Goal: Task Accomplishment & Management: Manage account settings

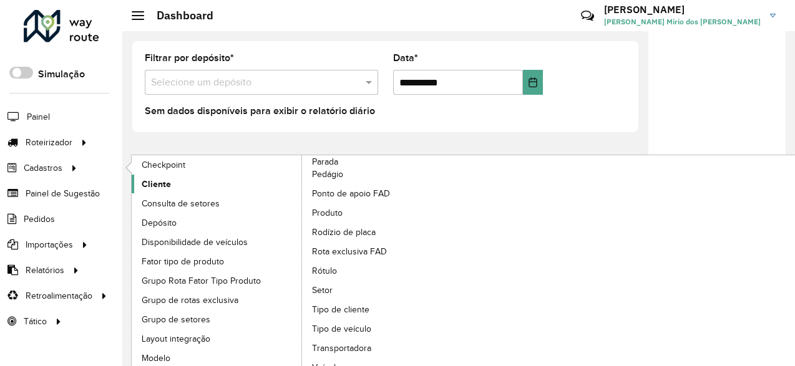
click at [167, 180] on span "Cliente" at bounding box center [156, 184] width 29 height 13
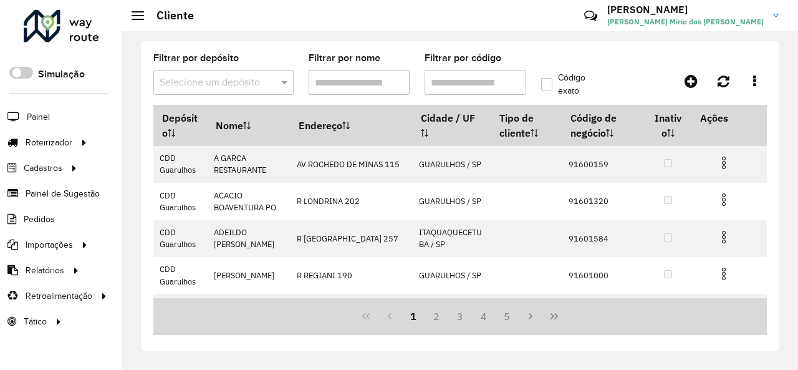
click at [283, 85] on span at bounding box center [286, 82] width 16 height 15
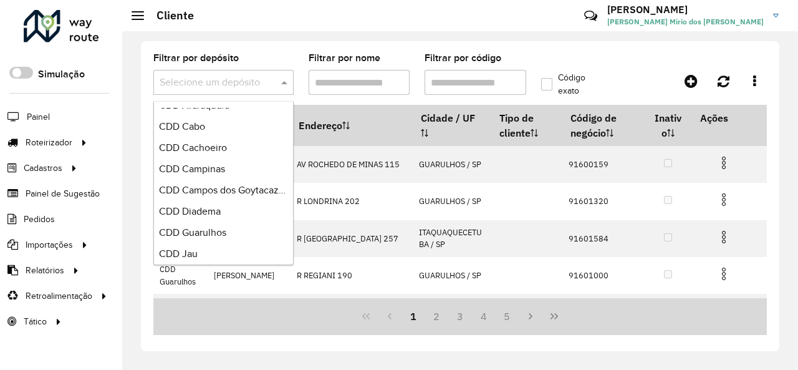
scroll to position [699, 0]
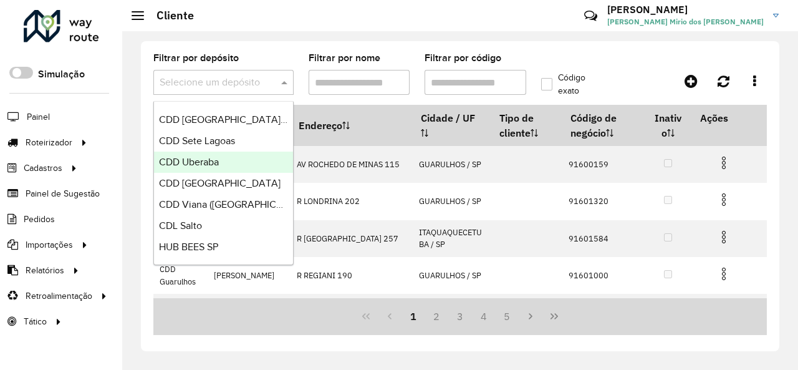
click at [238, 159] on div "CDD Uberaba" at bounding box center [223, 162] width 139 height 21
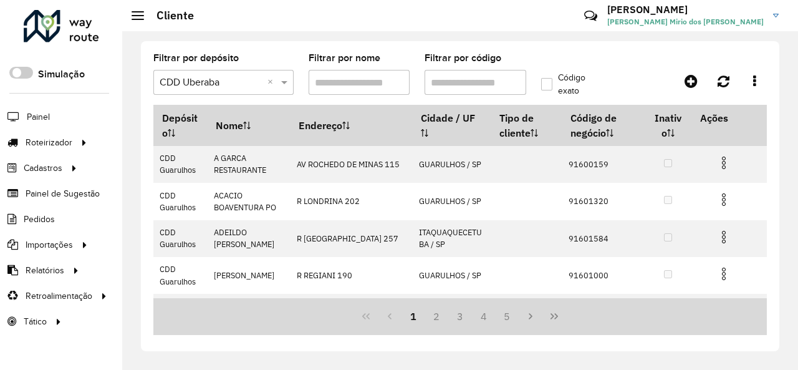
click at [478, 85] on input "Filtrar por código" at bounding box center [476, 82] width 102 height 25
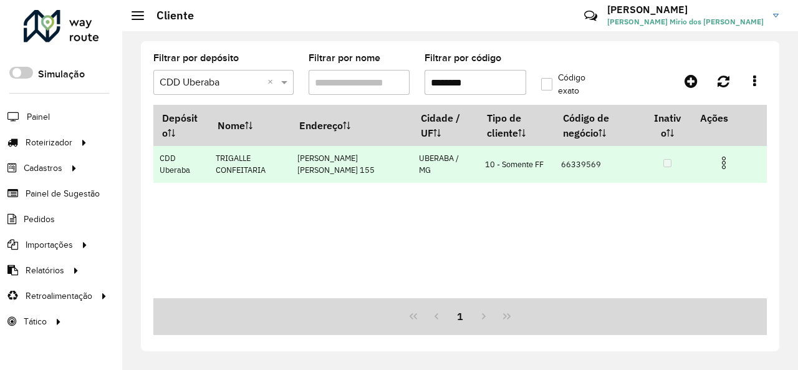
type input "********"
click at [725, 157] on img at bounding box center [724, 162] width 15 height 15
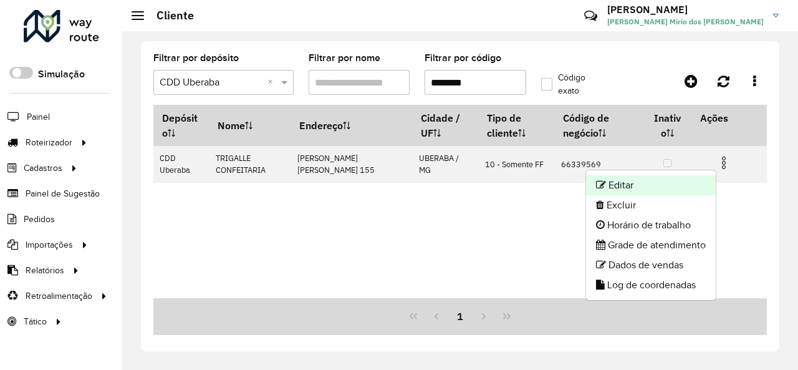
click at [686, 181] on li "Editar" at bounding box center [651, 185] width 130 height 20
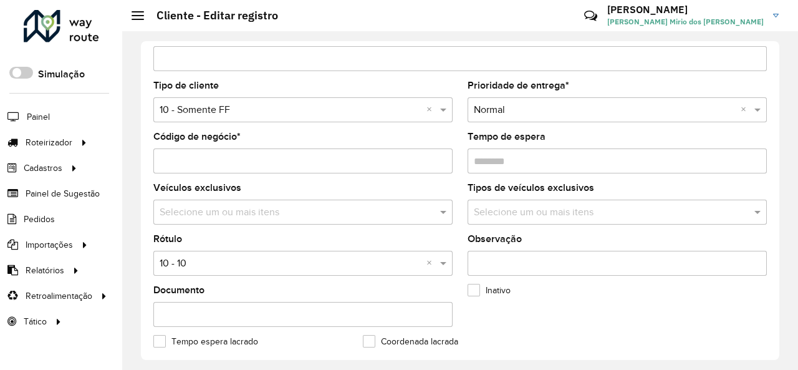
scroll to position [56, 0]
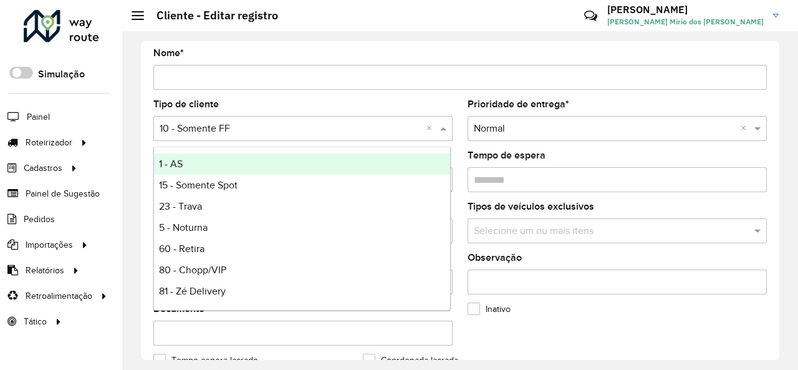
click at [445, 128] on span at bounding box center [445, 128] width 16 height 15
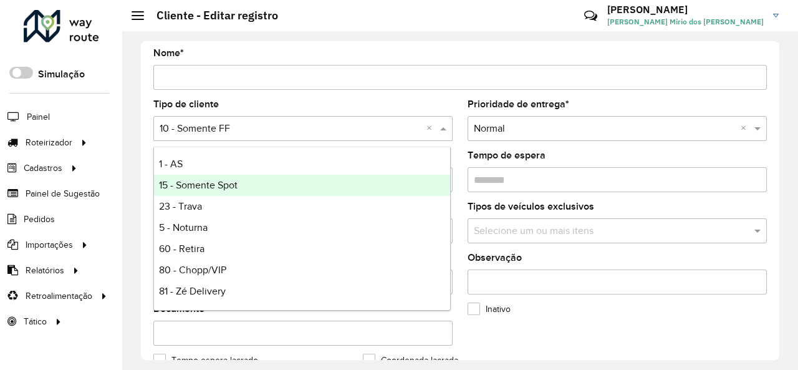
click at [308, 186] on div "15 - Somente Spot" at bounding box center [302, 185] width 296 height 21
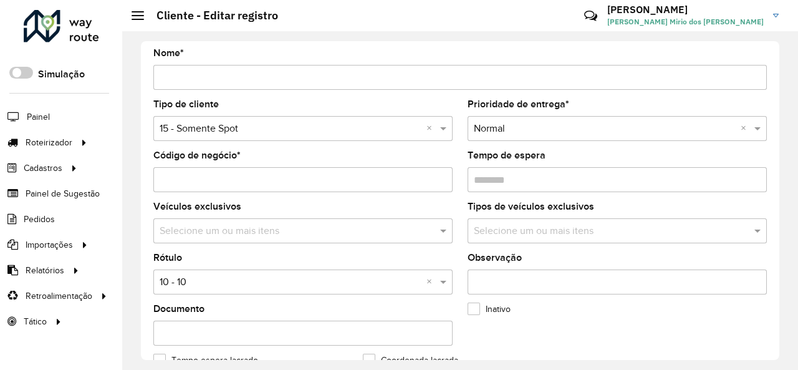
scroll to position [118, 0]
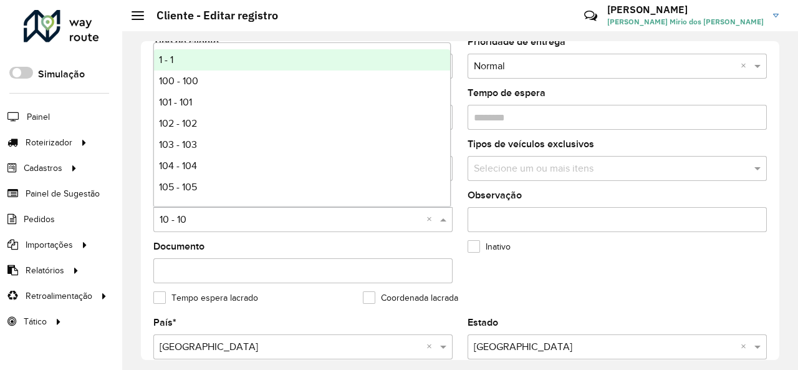
click at [372, 216] on input "text" at bounding box center [291, 220] width 262 height 15
type input "**"
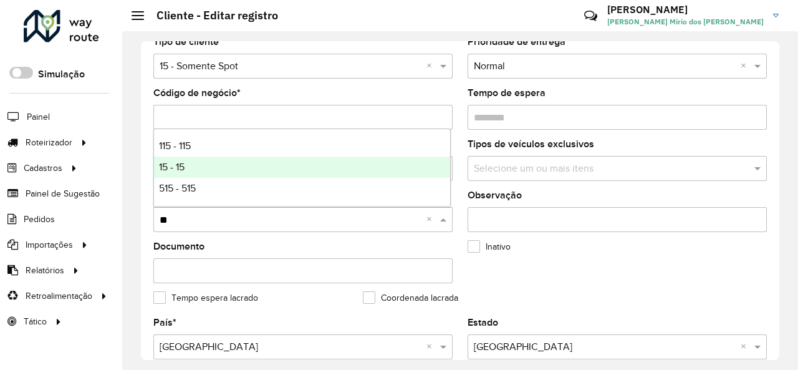
click at [217, 164] on div "15 - 15" at bounding box center [302, 167] width 296 height 21
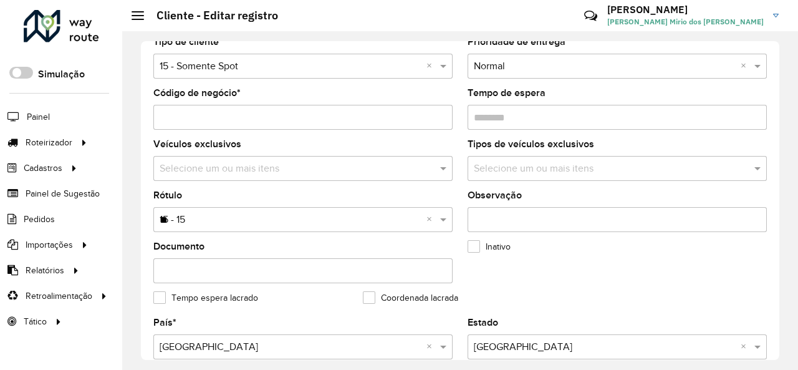
click at [659, 229] on input "Observação" at bounding box center [617, 219] width 299 height 25
click at [667, 253] on formly-group "Tipo de cliente Selecione uma opção × 15 - Somente Spot × Prioridade de entrega…" at bounding box center [460, 177] width 629 height 281
click at [705, 263] on formly-group "Tipo de cliente Selecione uma opção × 15 - Somente Spot × Prioridade de entrega…" at bounding box center [460, 177] width 629 height 281
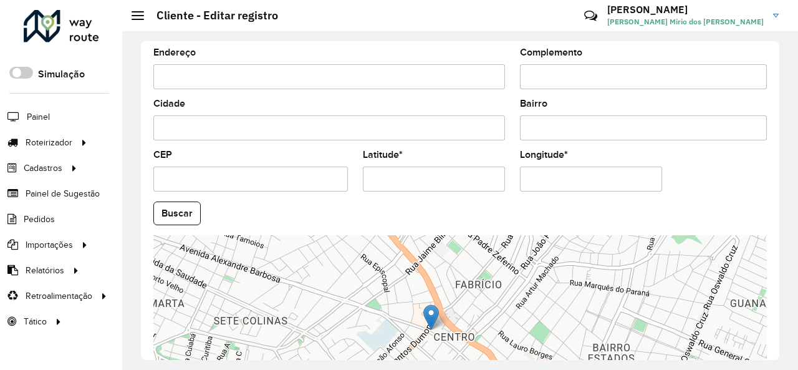
scroll to position [555, 0]
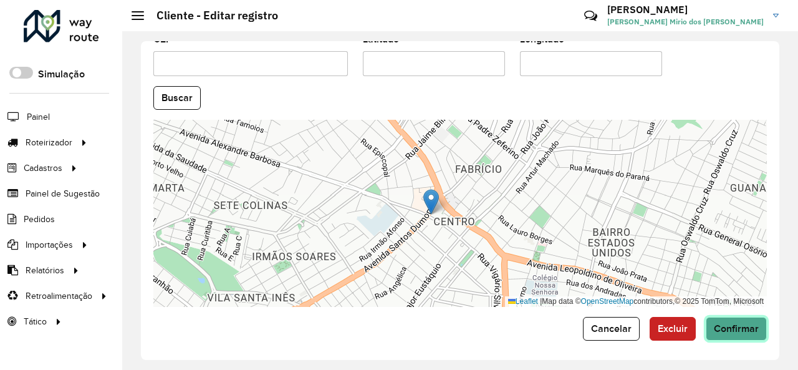
click at [746, 330] on span "Confirmar" at bounding box center [736, 328] width 45 height 11
